Goal: Transaction & Acquisition: Purchase product/service

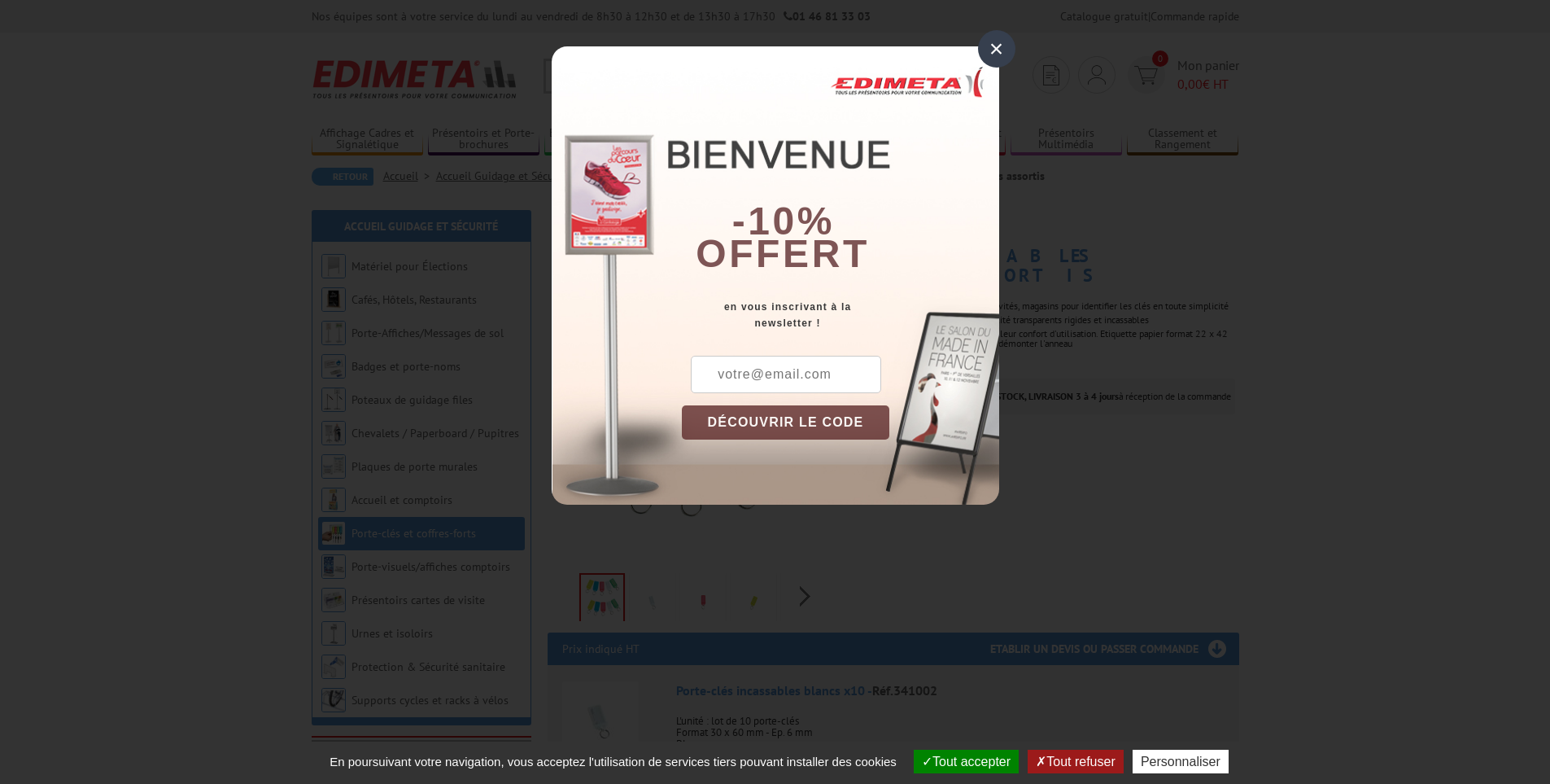
click at [995, 50] on div "×" at bounding box center [996, 49] width 37 height 37
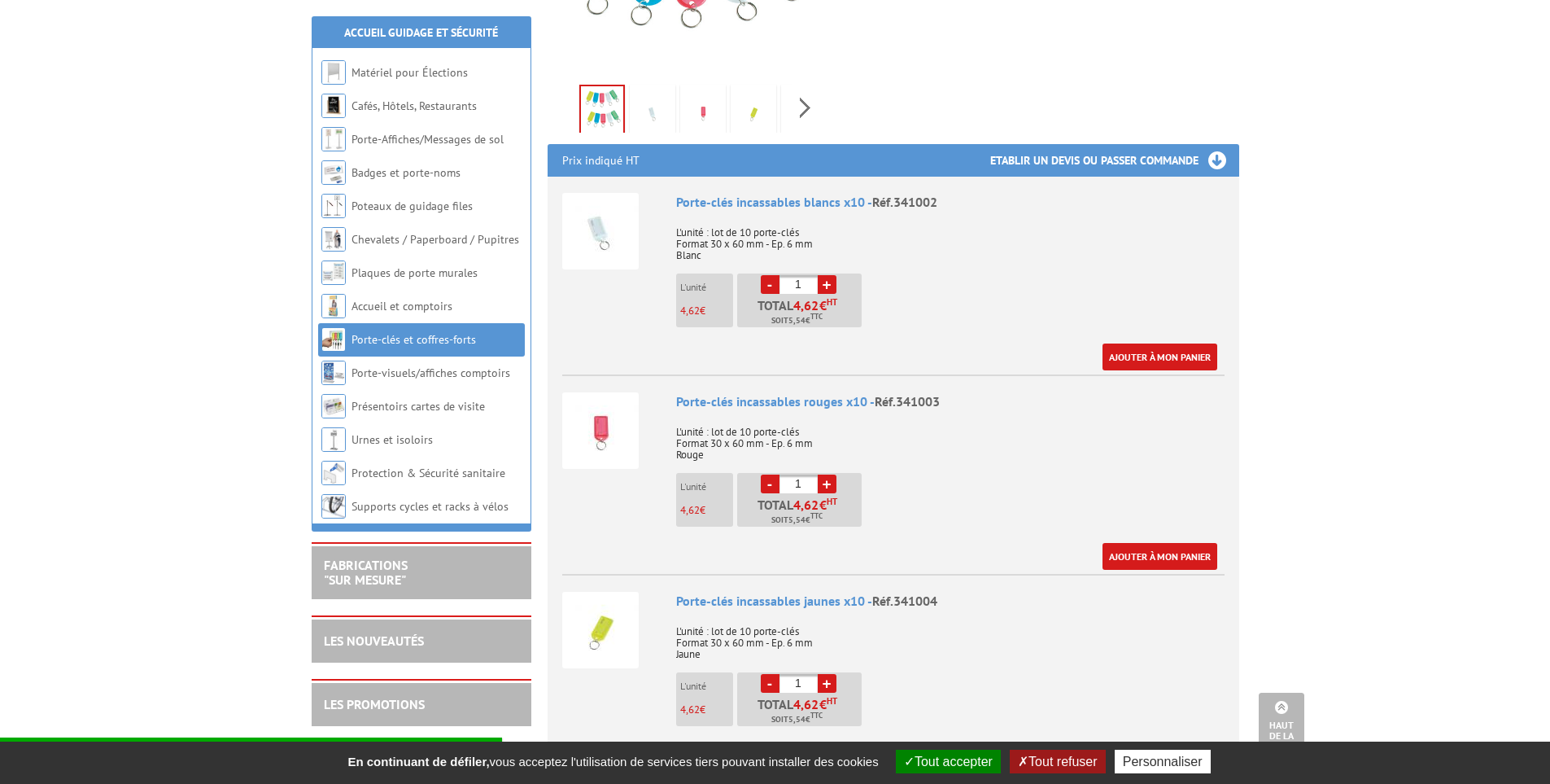
scroll to position [570, 0]
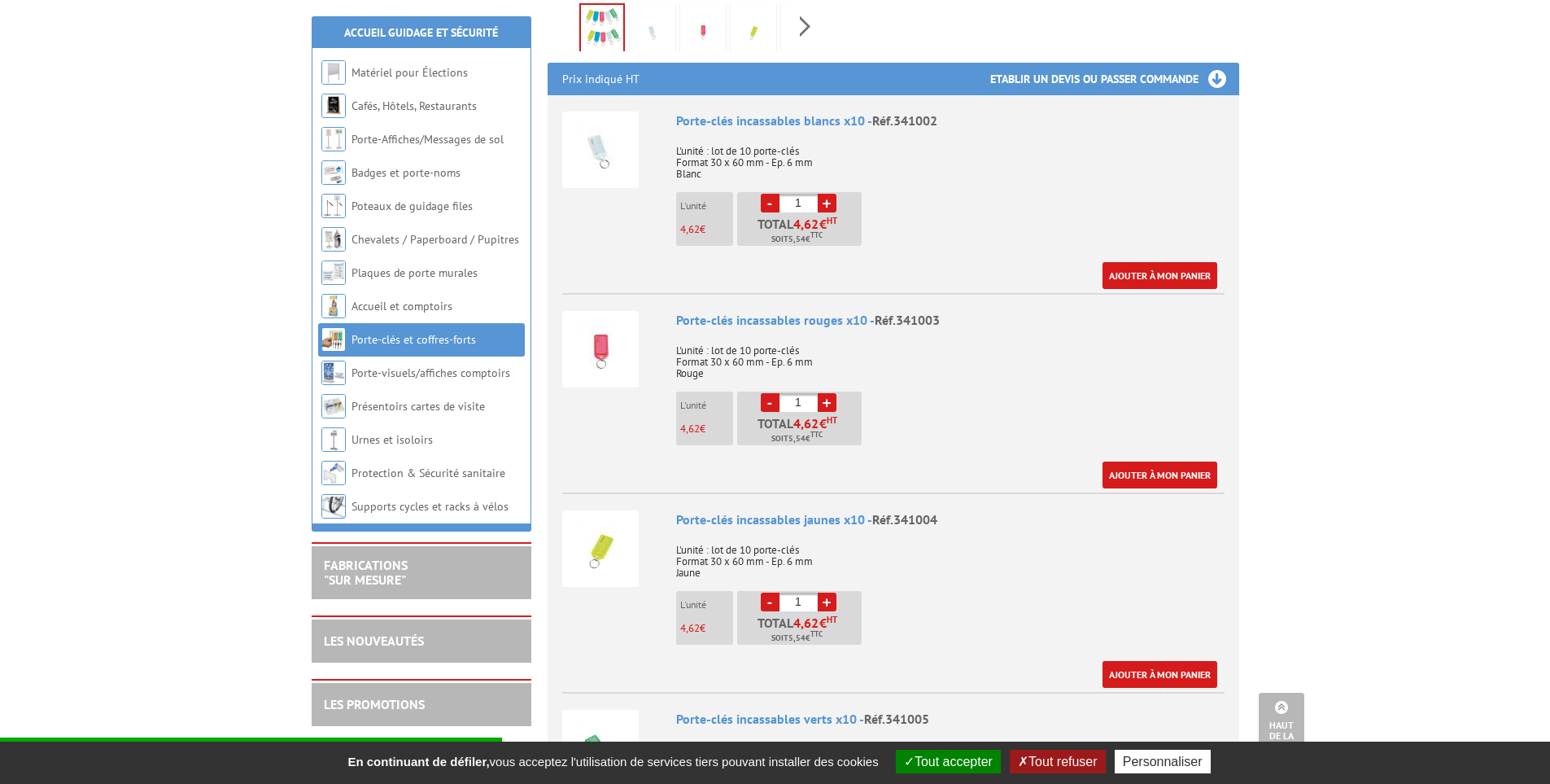
click at [826, 393] on link "+" at bounding box center [827, 402] width 19 height 19
type input "2"
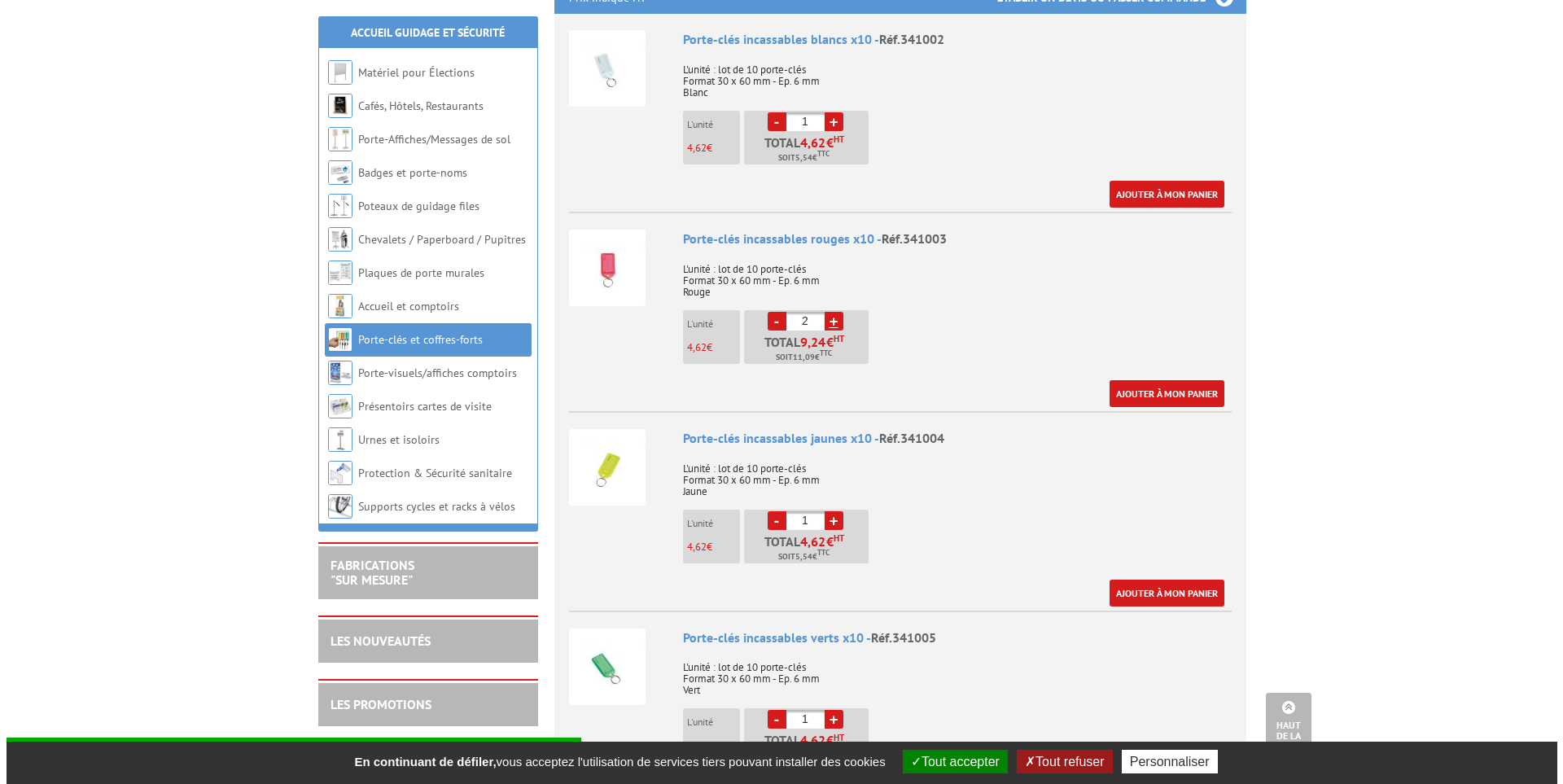
scroll to position [732, 0]
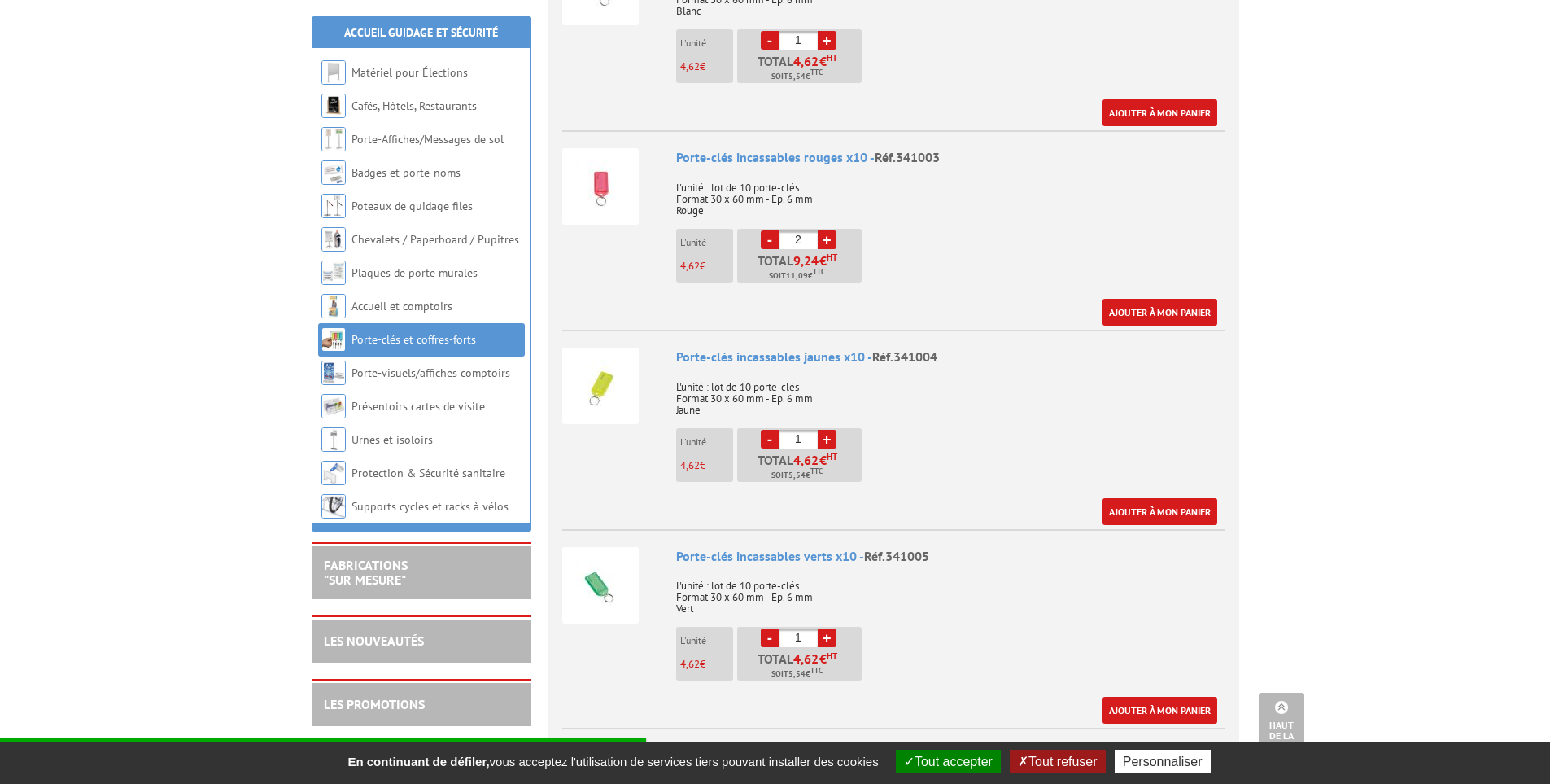
click at [832, 430] on link "+" at bounding box center [827, 439] width 19 height 19
type input "3"
click at [1164, 498] on link "Ajouter à mon panier" at bounding box center [1159, 511] width 115 height 27
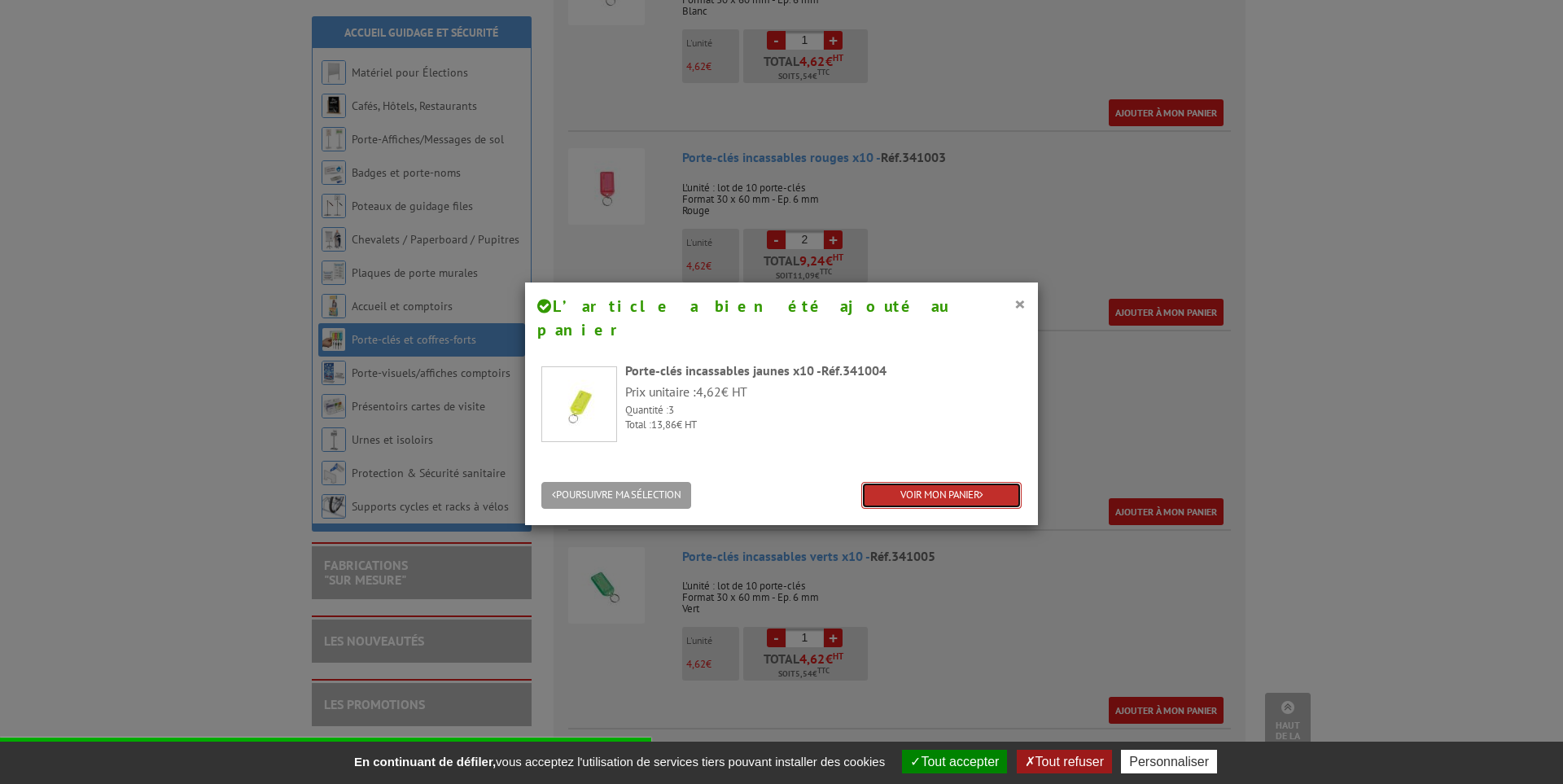
click at [921, 481] on link "VOIR MON PANIER" at bounding box center [941, 495] width 160 height 27
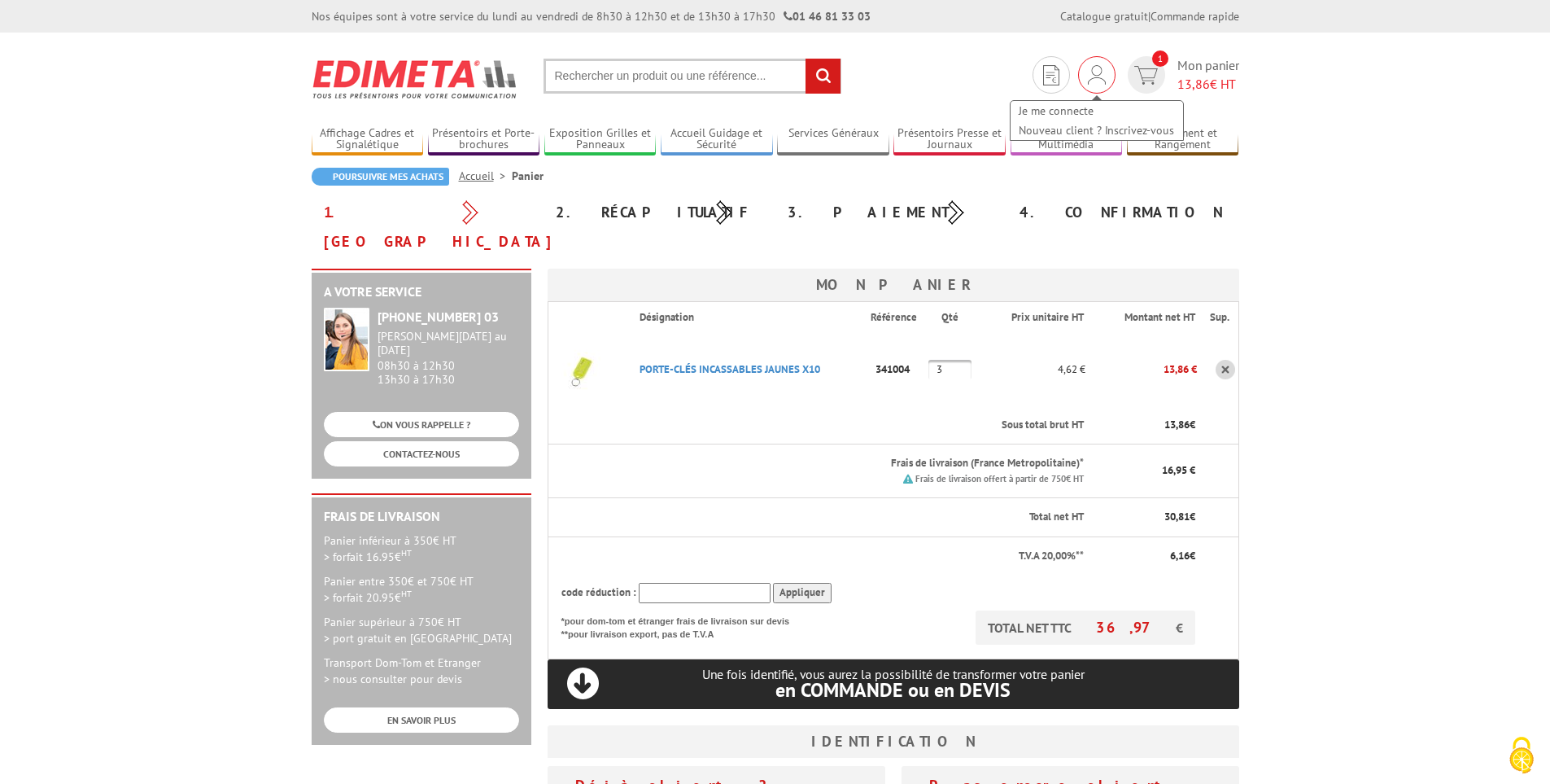
click at [1097, 77] on img at bounding box center [1097, 75] width 18 height 20
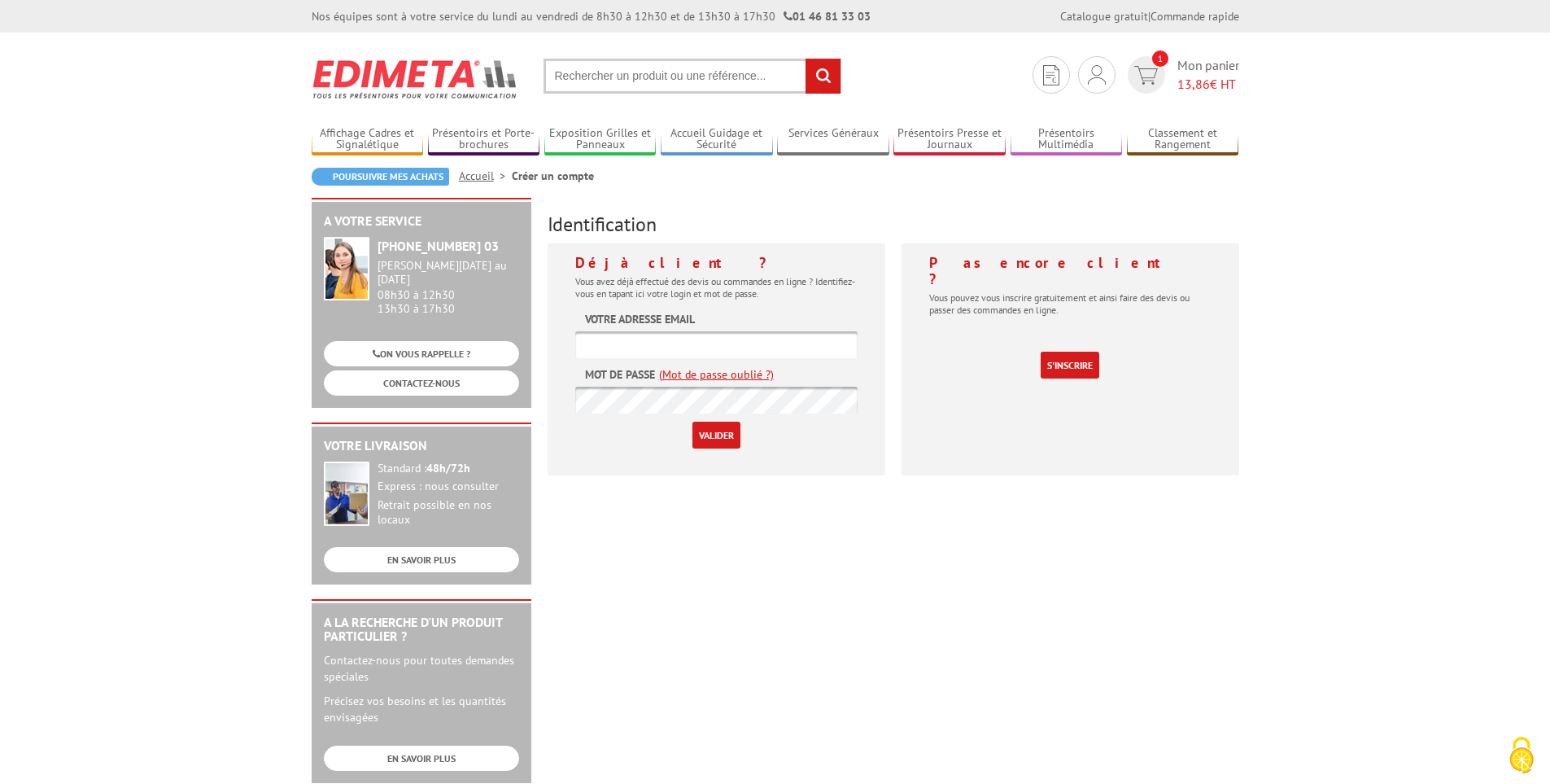
click at [662, 333] on input "text" at bounding box center [716, 345] width 283 height 27
type input "gestion@audiloc.fr"
click at [719, 433] on input "Valider" at bounding box center [716, 434] width 48 height 27
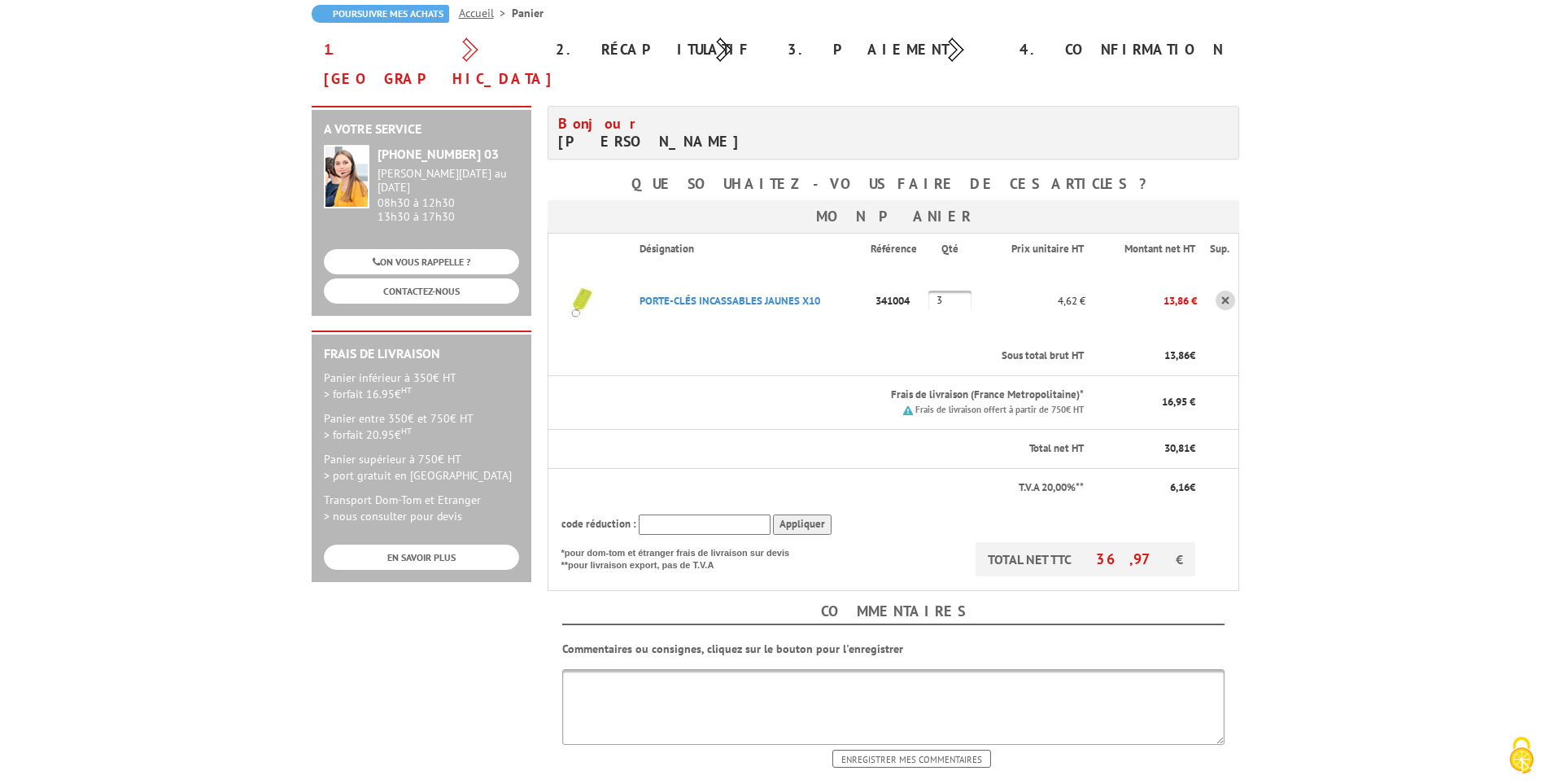
scroll to position [407, 0]
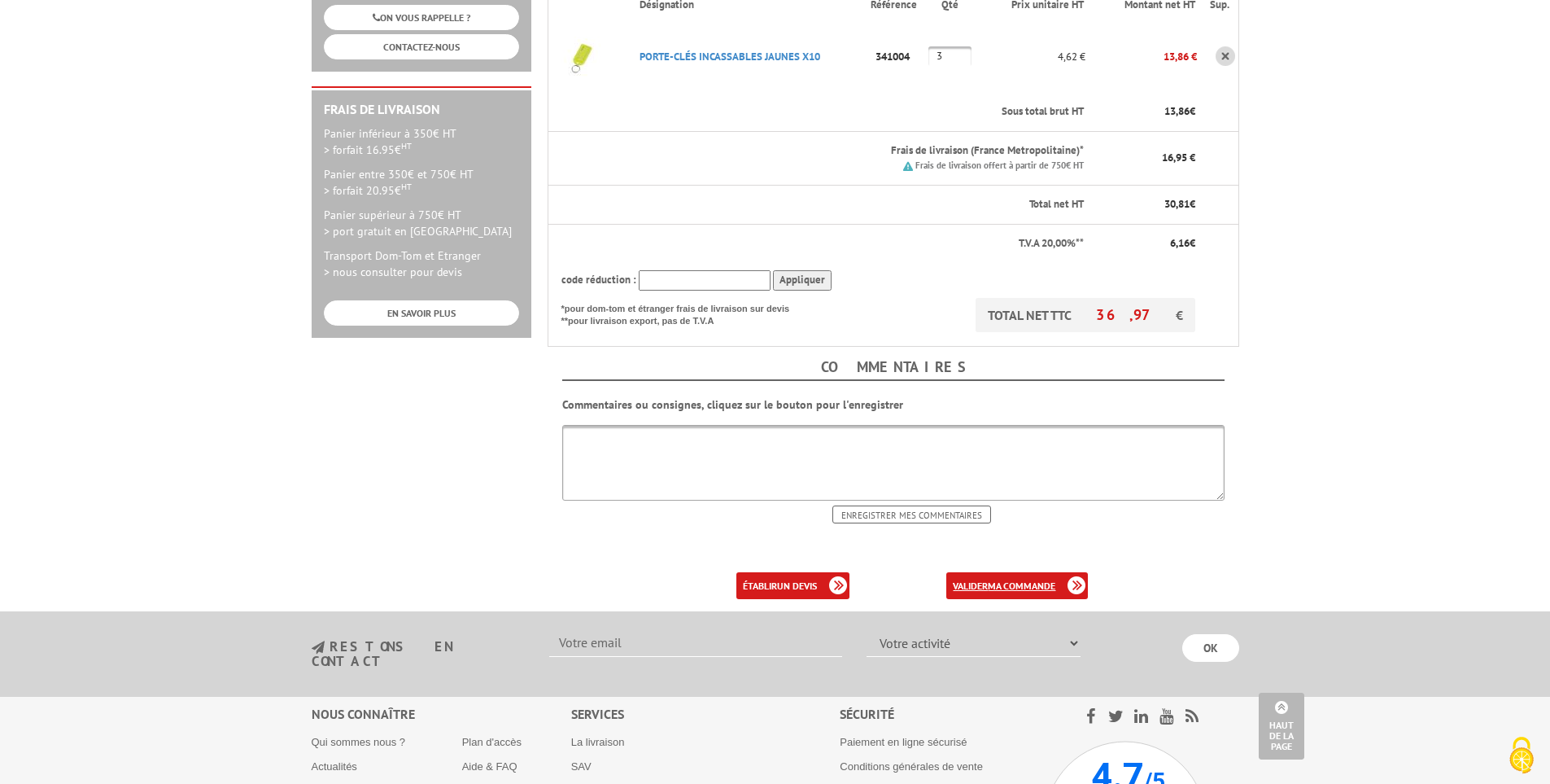
click at [1043, 580] on b "ma commande" at bounding box center [1022, 585] width 68 height 12
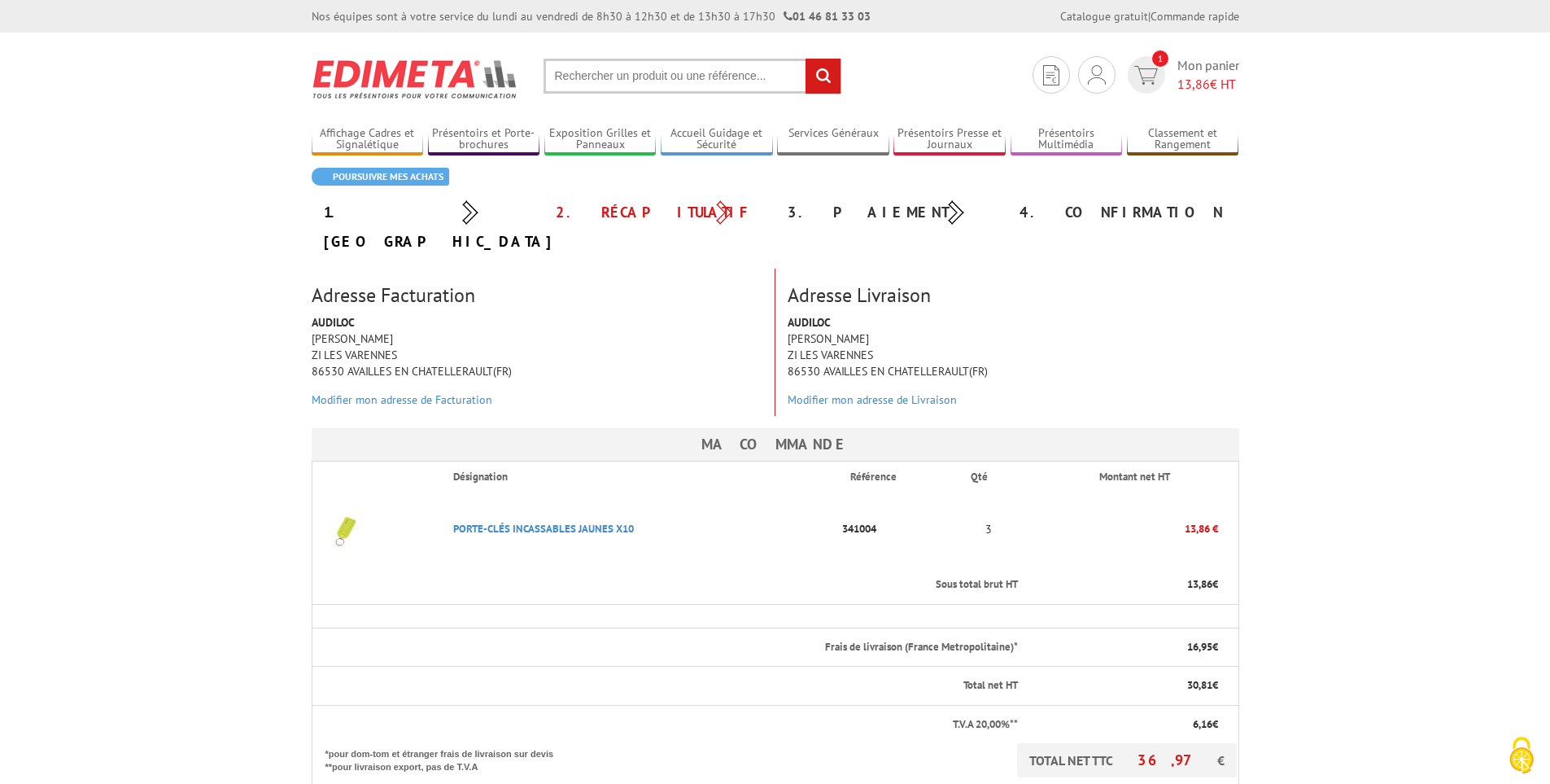
scroll to position [244, 0]
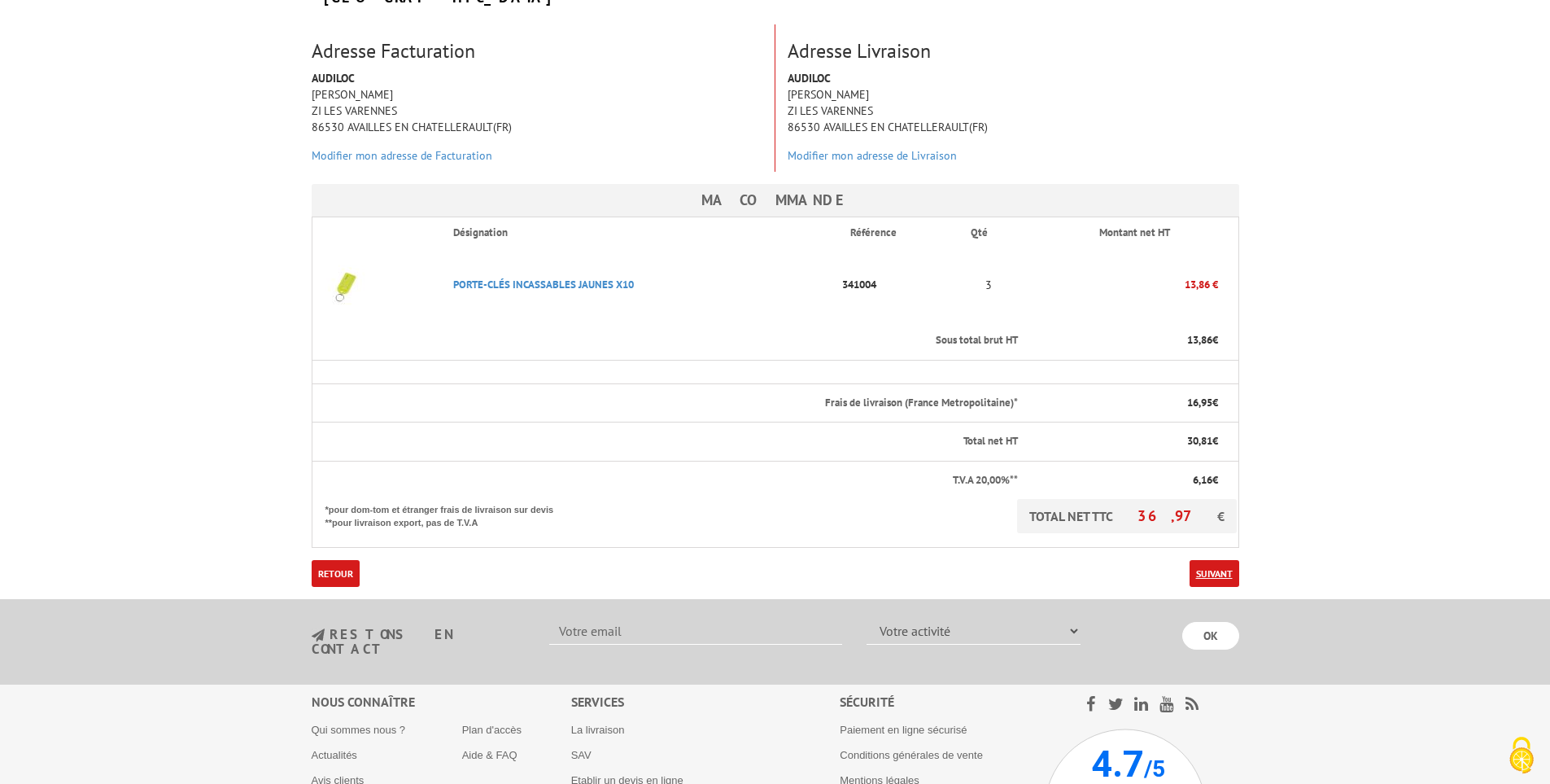
click at [1210, 560] on link "Suivant" at bounding box center [1214, 573] width 49 height 27
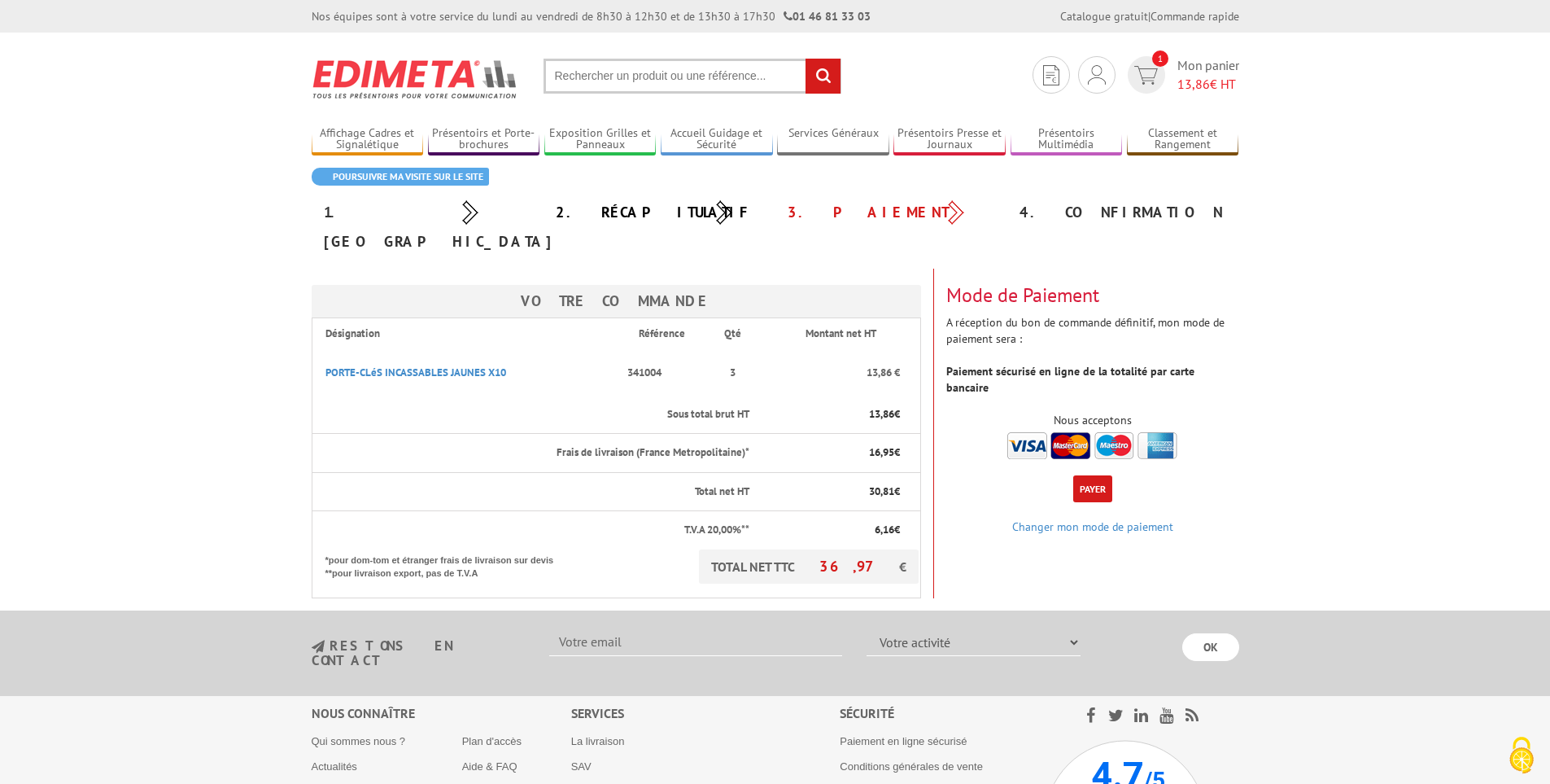
click at [1061, 432] on img at bounding box center [1092, 445] width 170 height 27
click at [1092, 475] on button "Payer" at bounding box center [1092, 488] width 39 height 27
click at [626, 214] on link "2. Récapitulatif" at bounding box center [653, 212] width 195 height 19
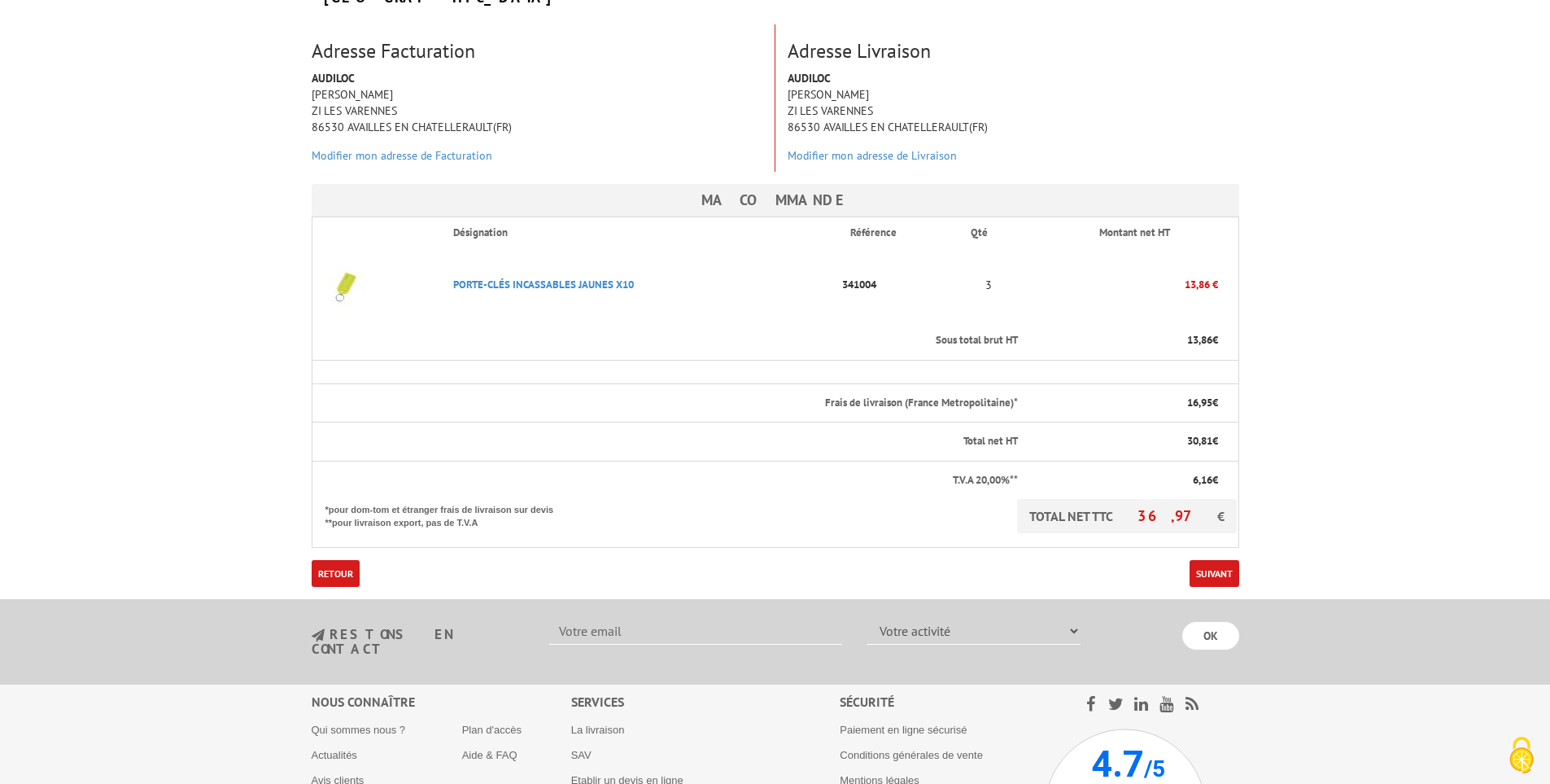
scroll to position [394, 0]
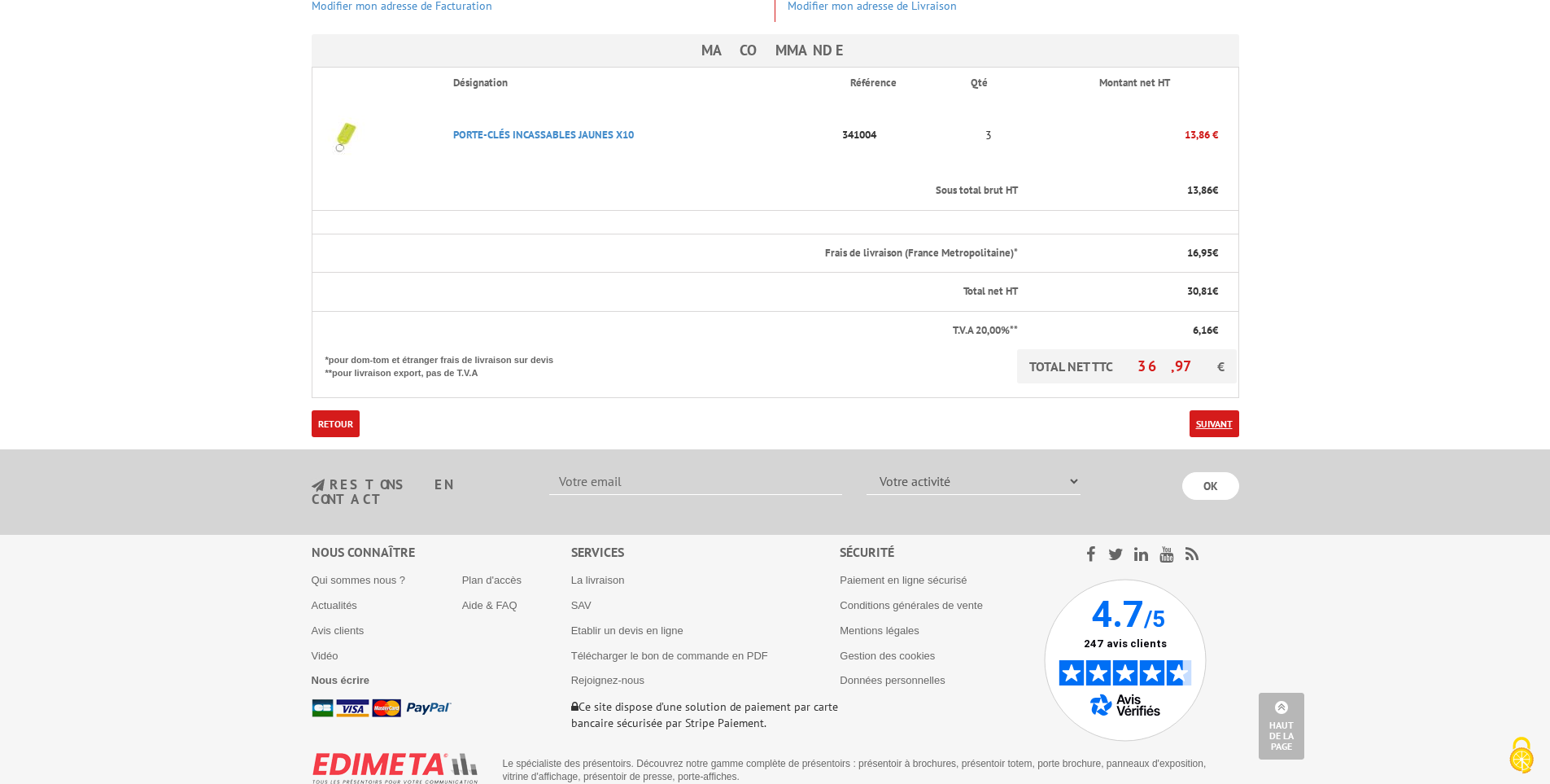
click at [1205, 410] on link "Suivant" at bounding box center [1214, 423] width 49 height 27
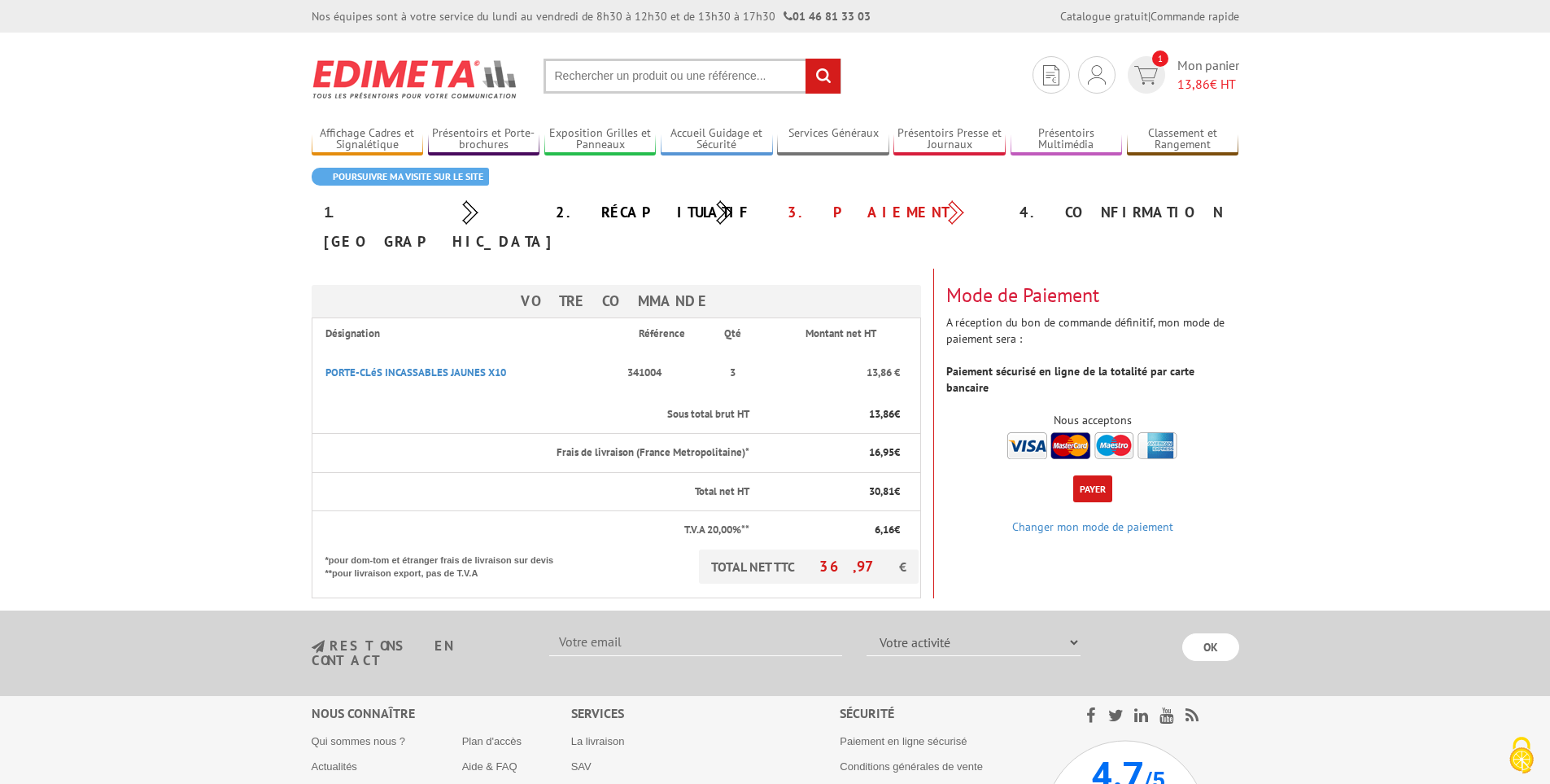
click at [1088, 475] on button "Payer" at bounding box center [1092, 488] width 39 height 27
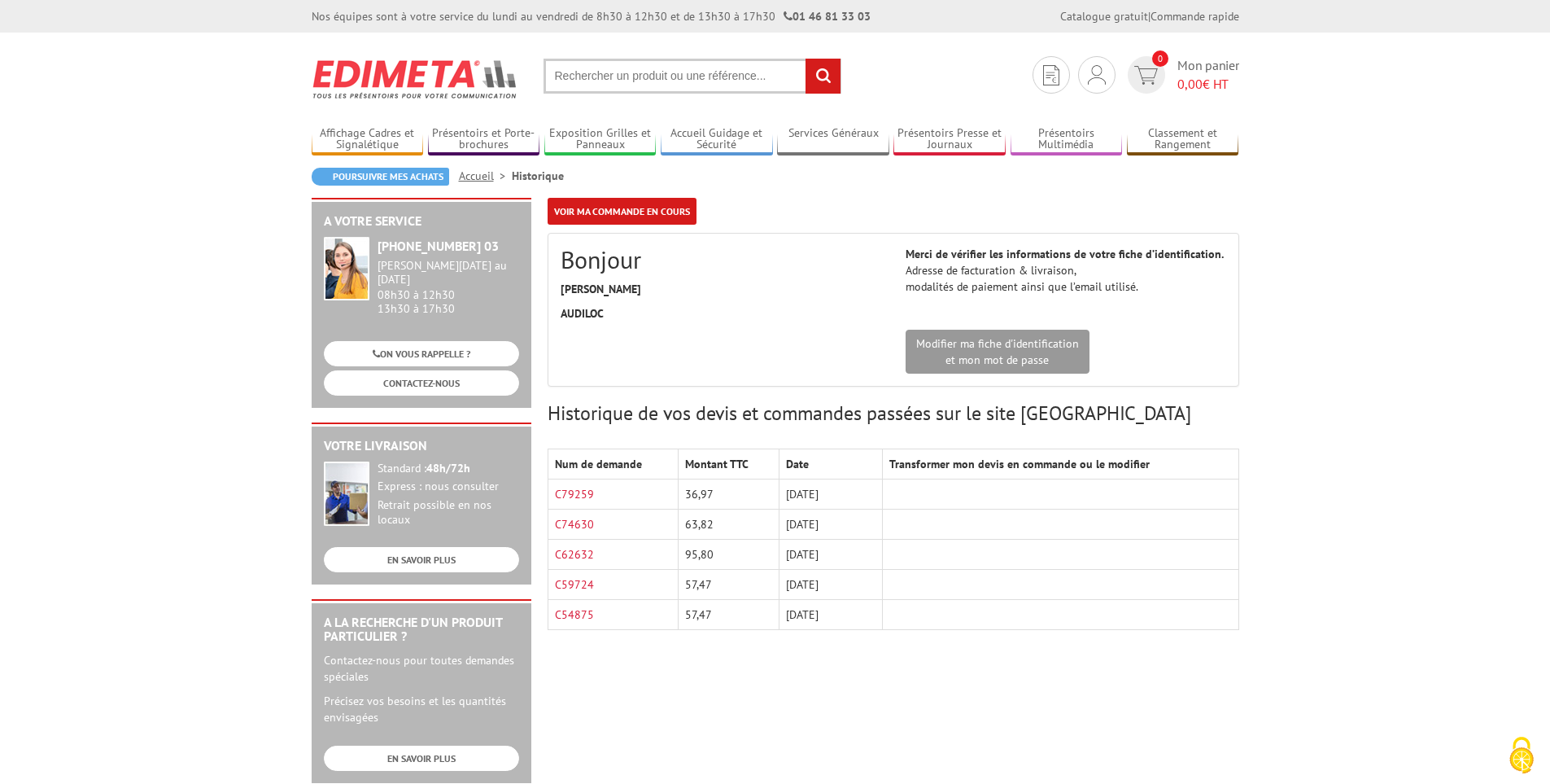
scroll to position [82, 0]
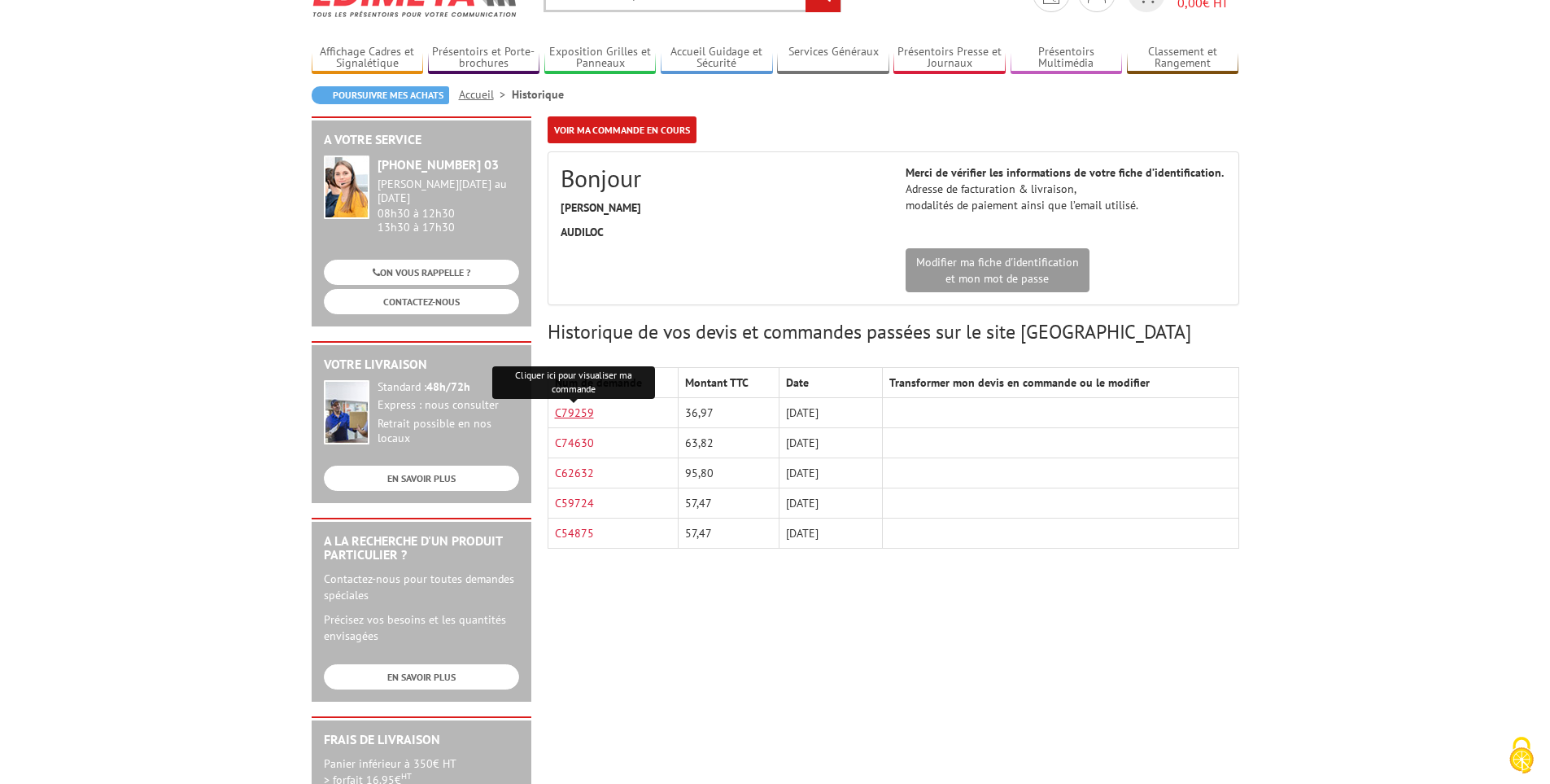
click at [580, 414] on link "C79259" at bounding box center [574, 413] width 39 height 15
